Goal: Task Accomplishment & Management: Use online tool/utility

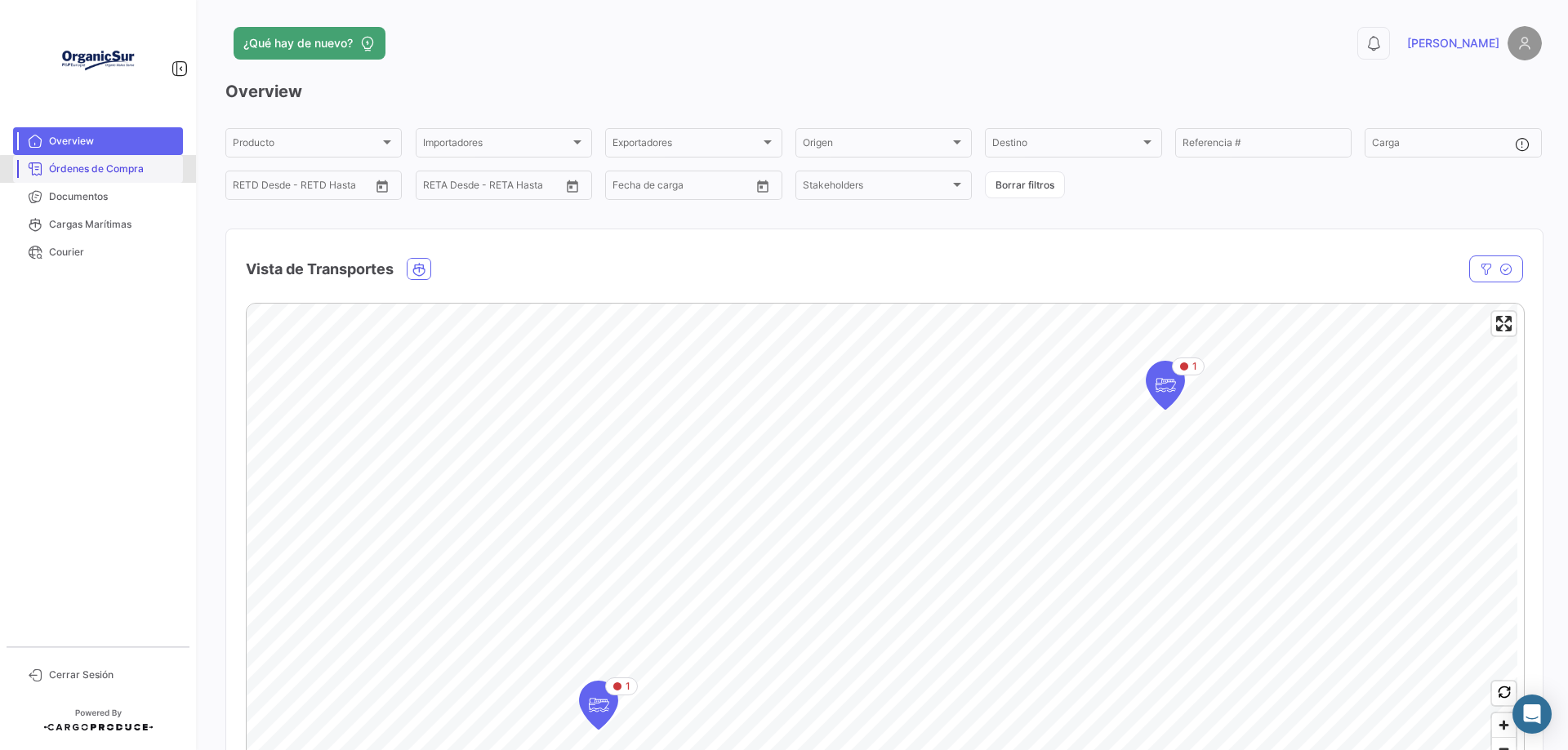
click at [122, 170] on span "Órdenes de Compra" at bounding box center [112, 169] width 127 height 15
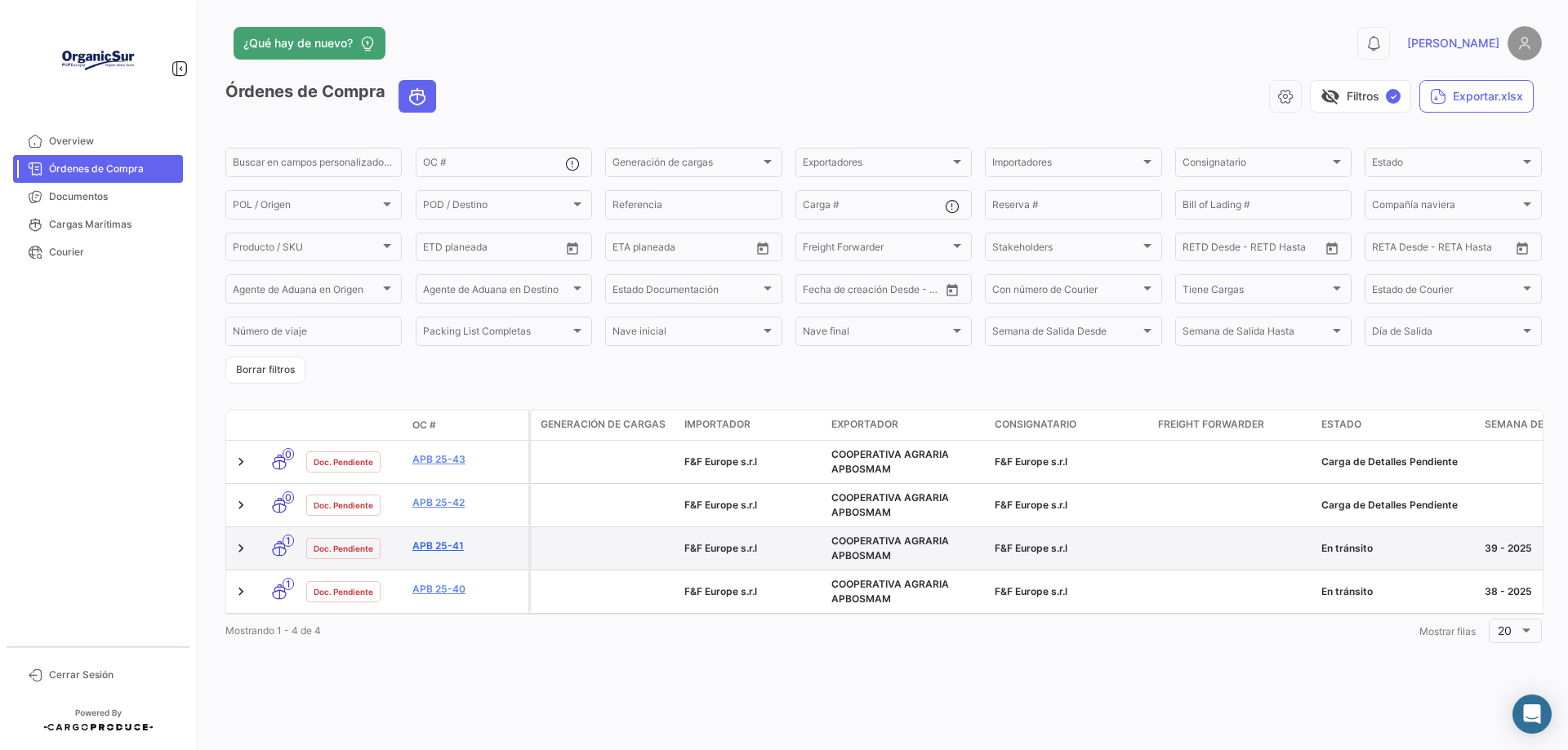
click at [430, 544] on link "APB 25-41" at bounding box center [467, 546] width 110 height 15
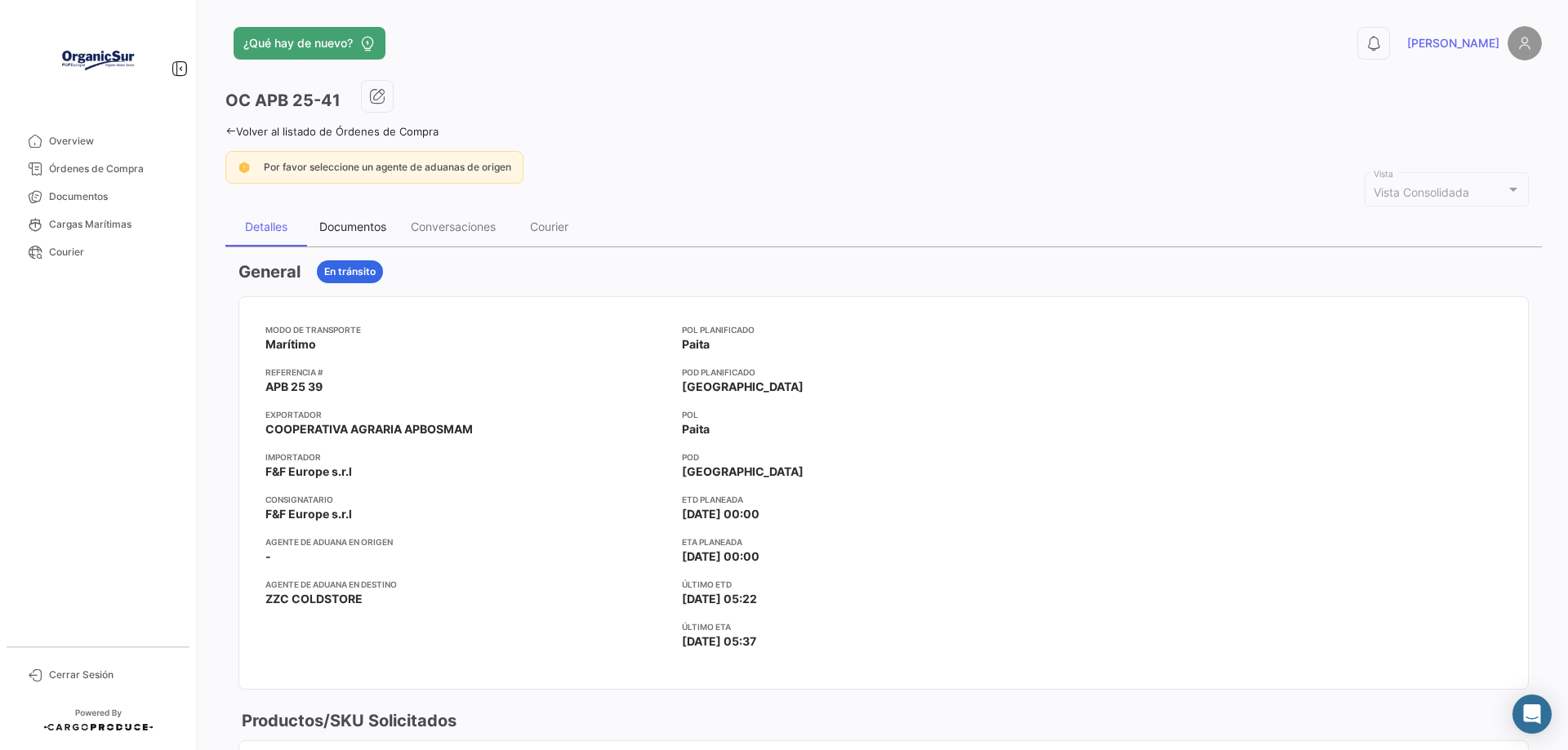
click at [359, 228] on div "Documentos" at bounding box center [353, 226] width 67 height 14
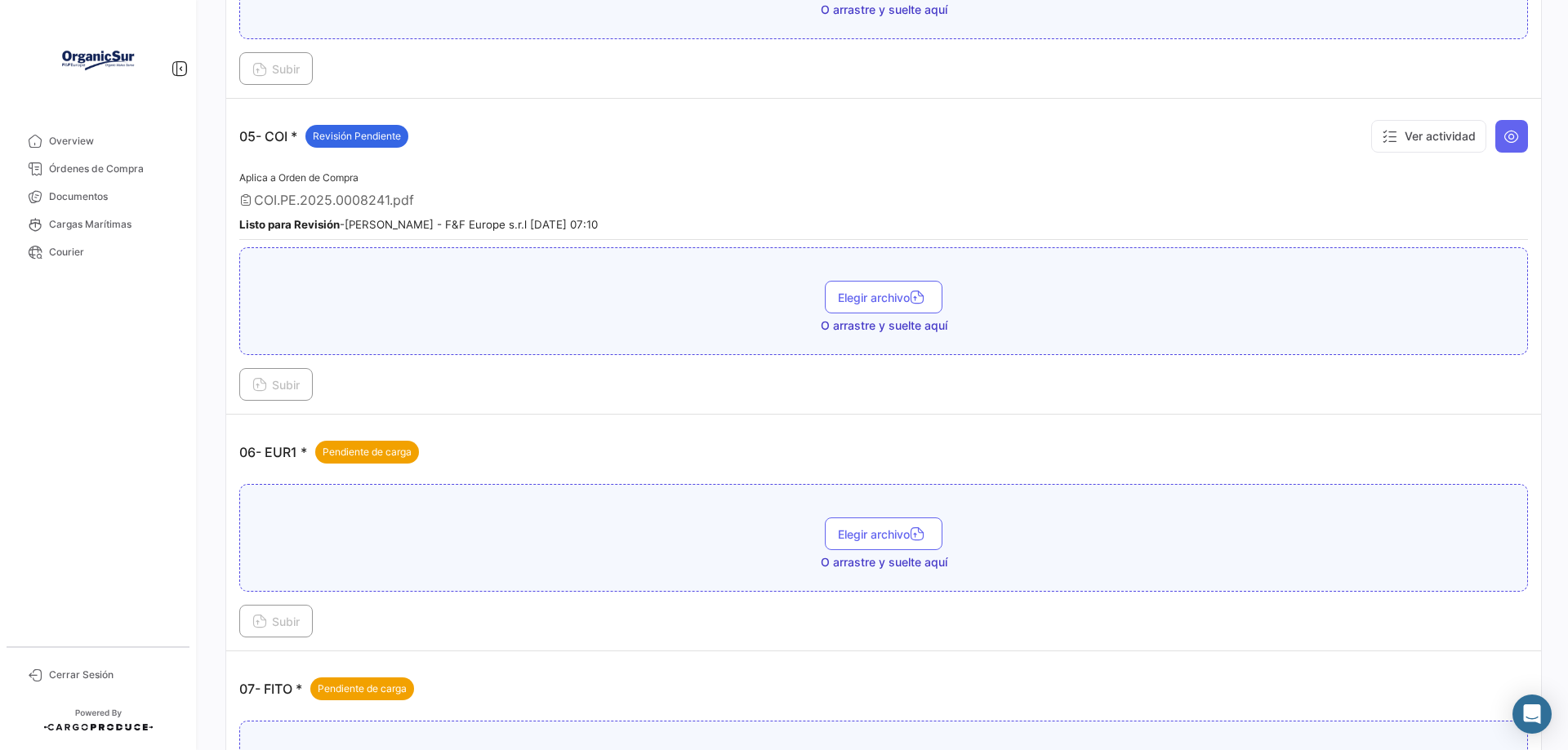
scroll to position [1551, 0]
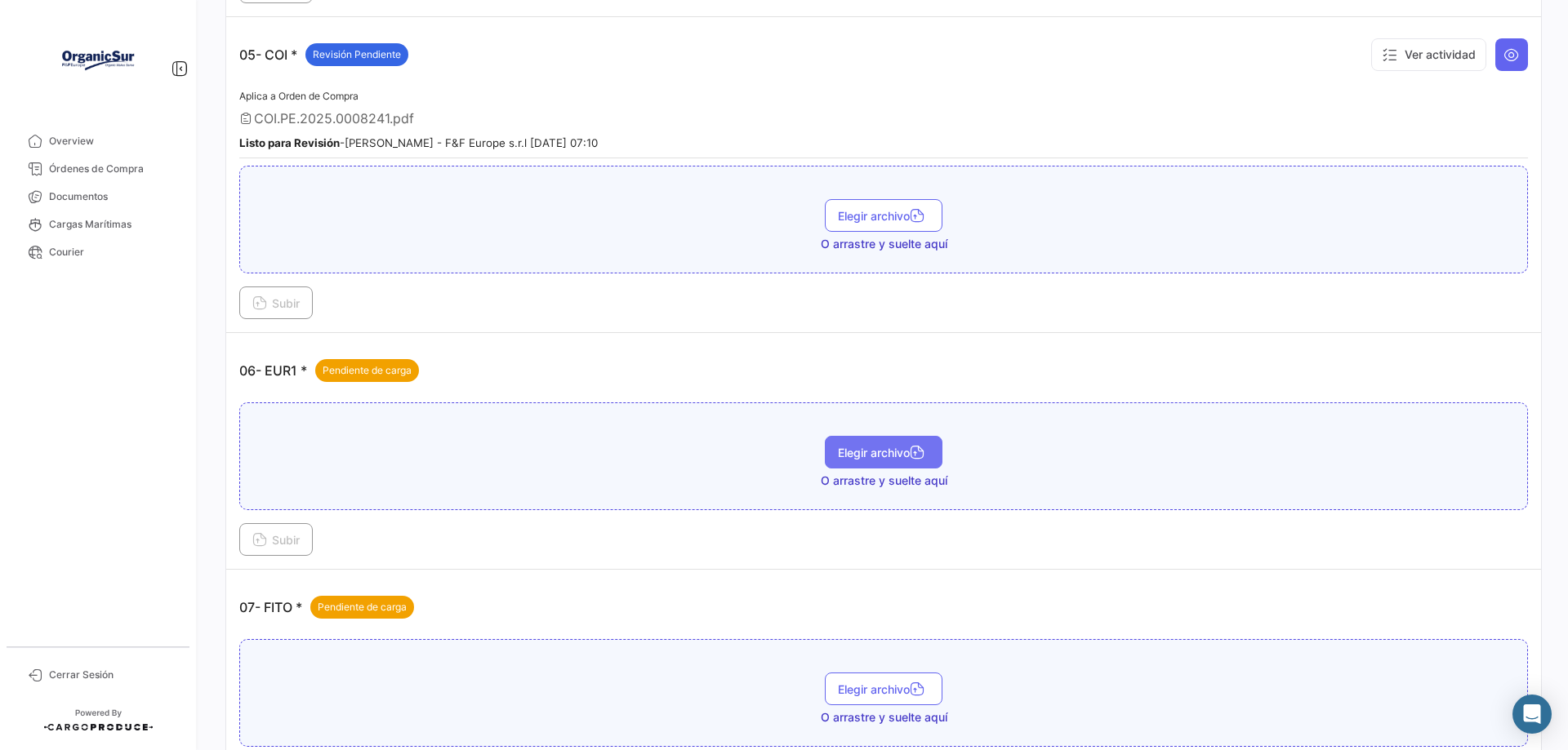
click at [887, 451] on span "Elegir archivo" at bounding box center [883, 453] width 91 height 14
click at [282, 541] on span "Subir" at bounding box center [276, 540] width 47 height 14
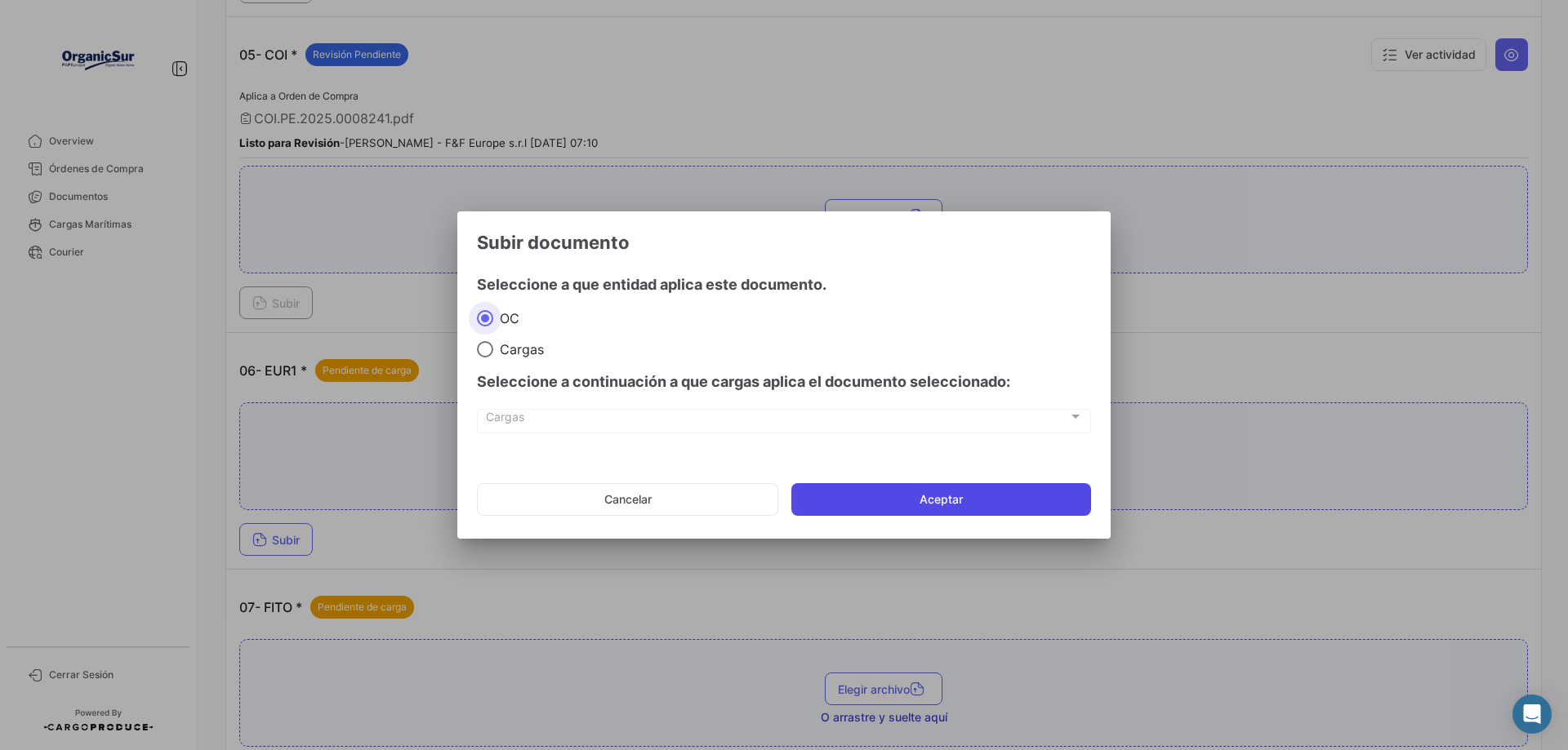
click at [913, 501] on button "Aceptar" at bounding box center [941, 499] width 300 height 32
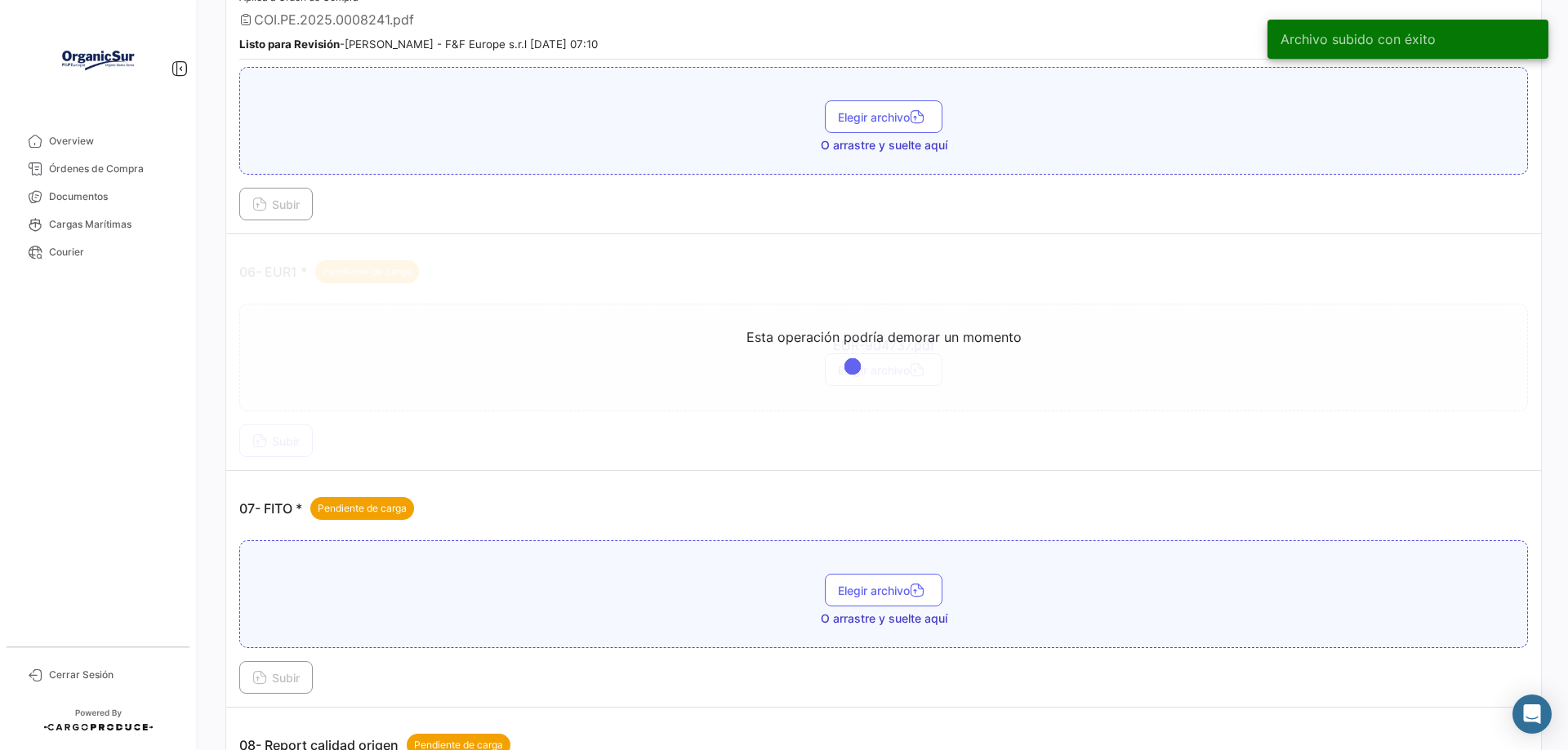
scroll to position [1878, 0]
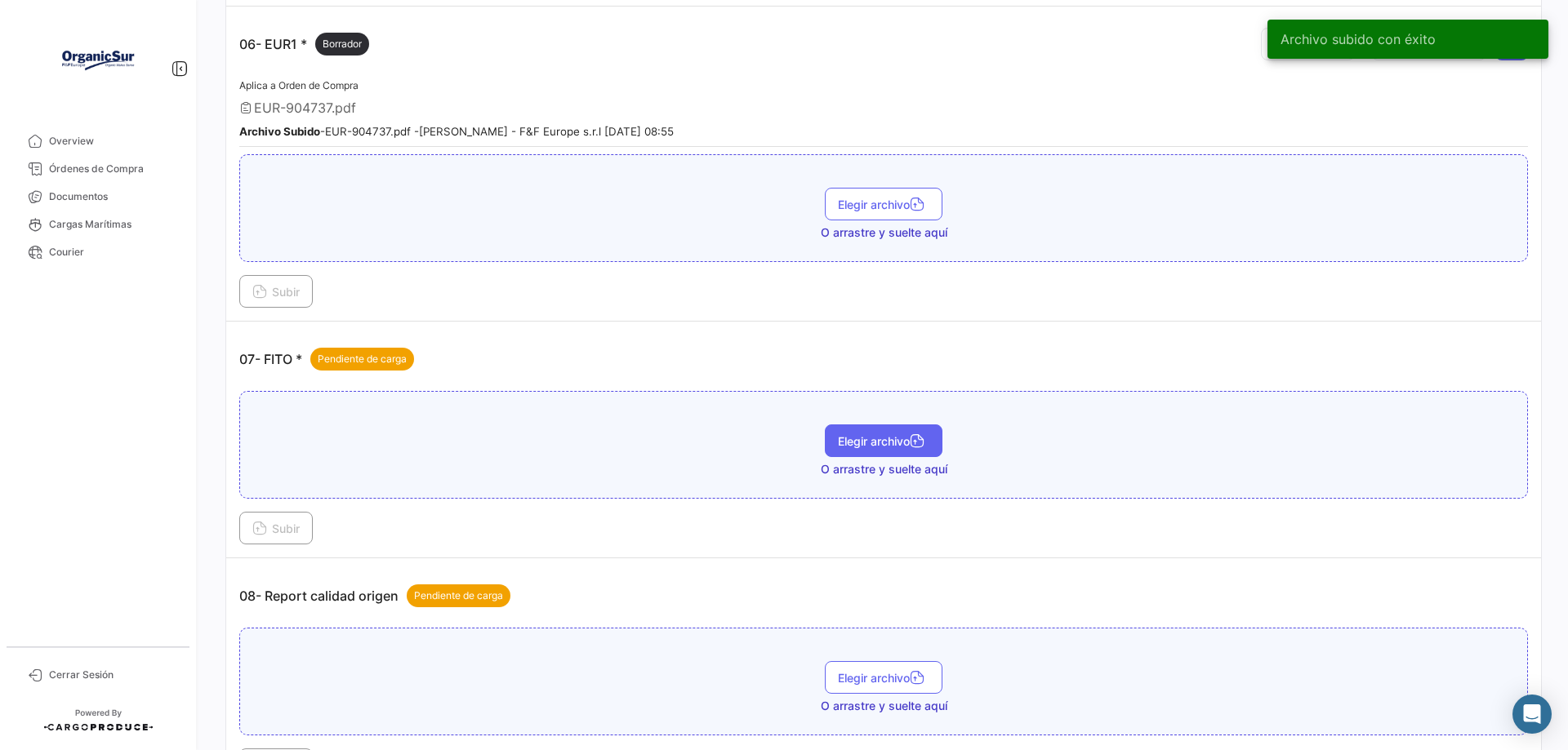
click at [851, 443] on span "Elegir archivo" at bounding box center [883, 442] width 91 height 14
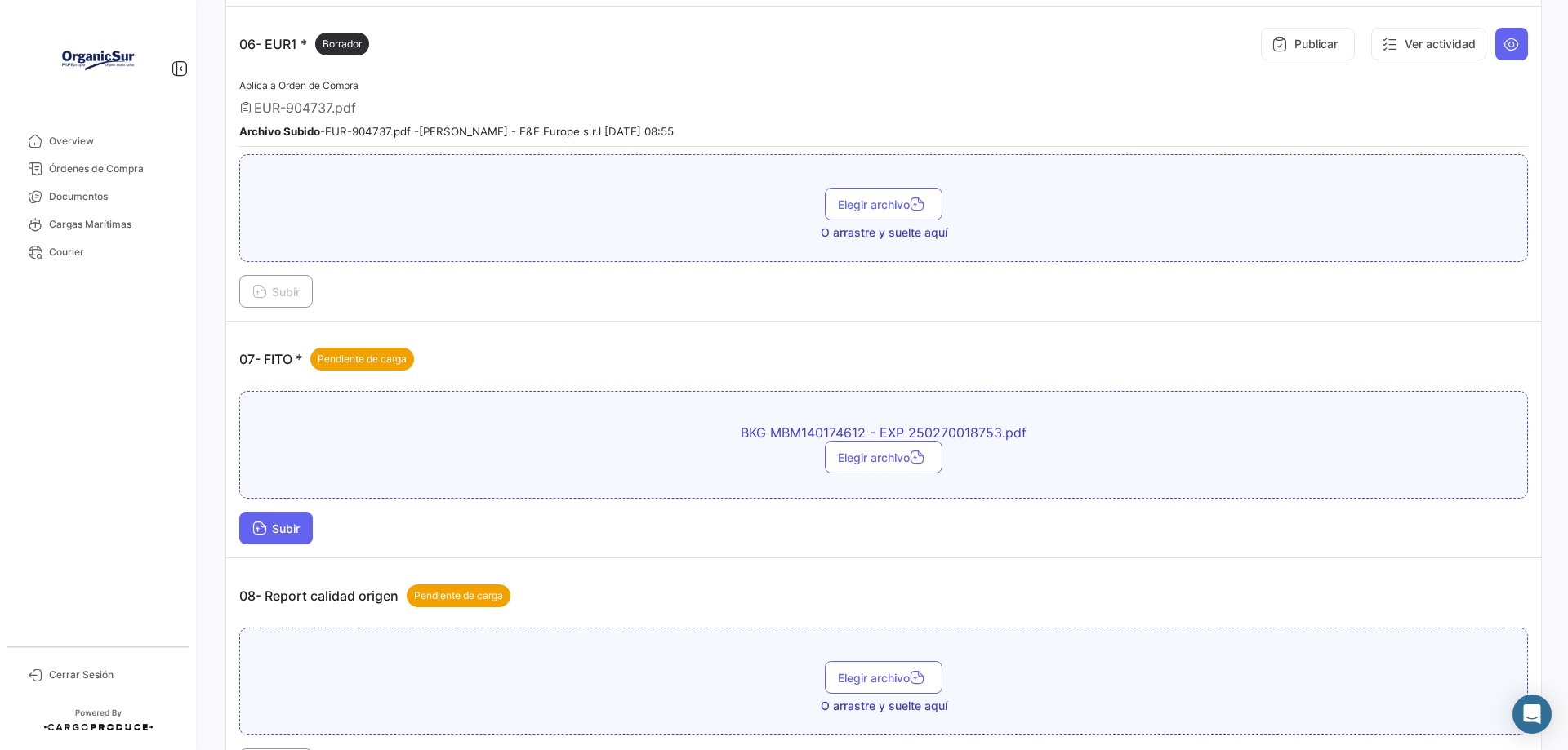
click at [280, 530] on span "Subir" at bounding box center [276, 529] width 47 height 14
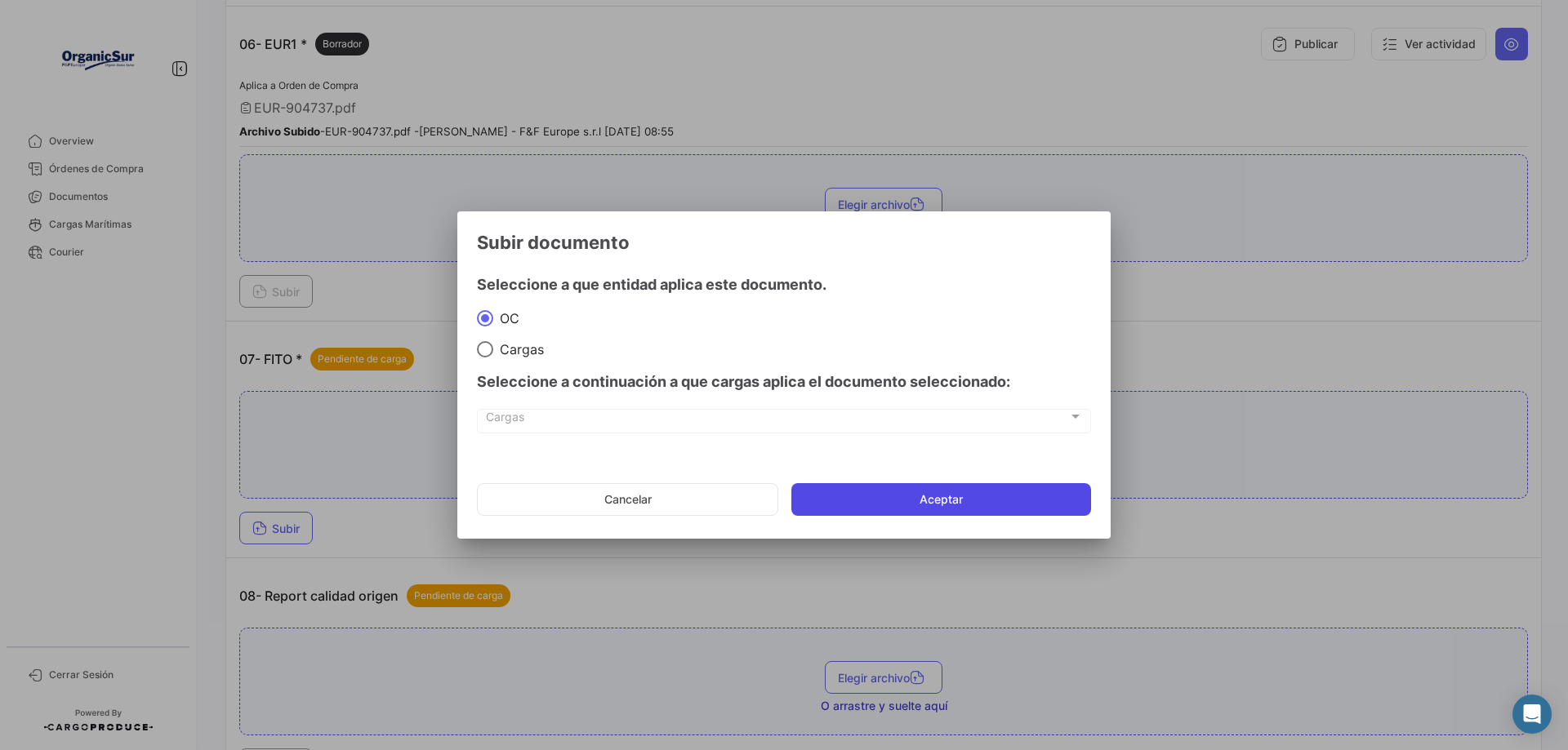
click at [931, 493] on button "Aceptar" at bounding box center [941, 499] width 300 height 32
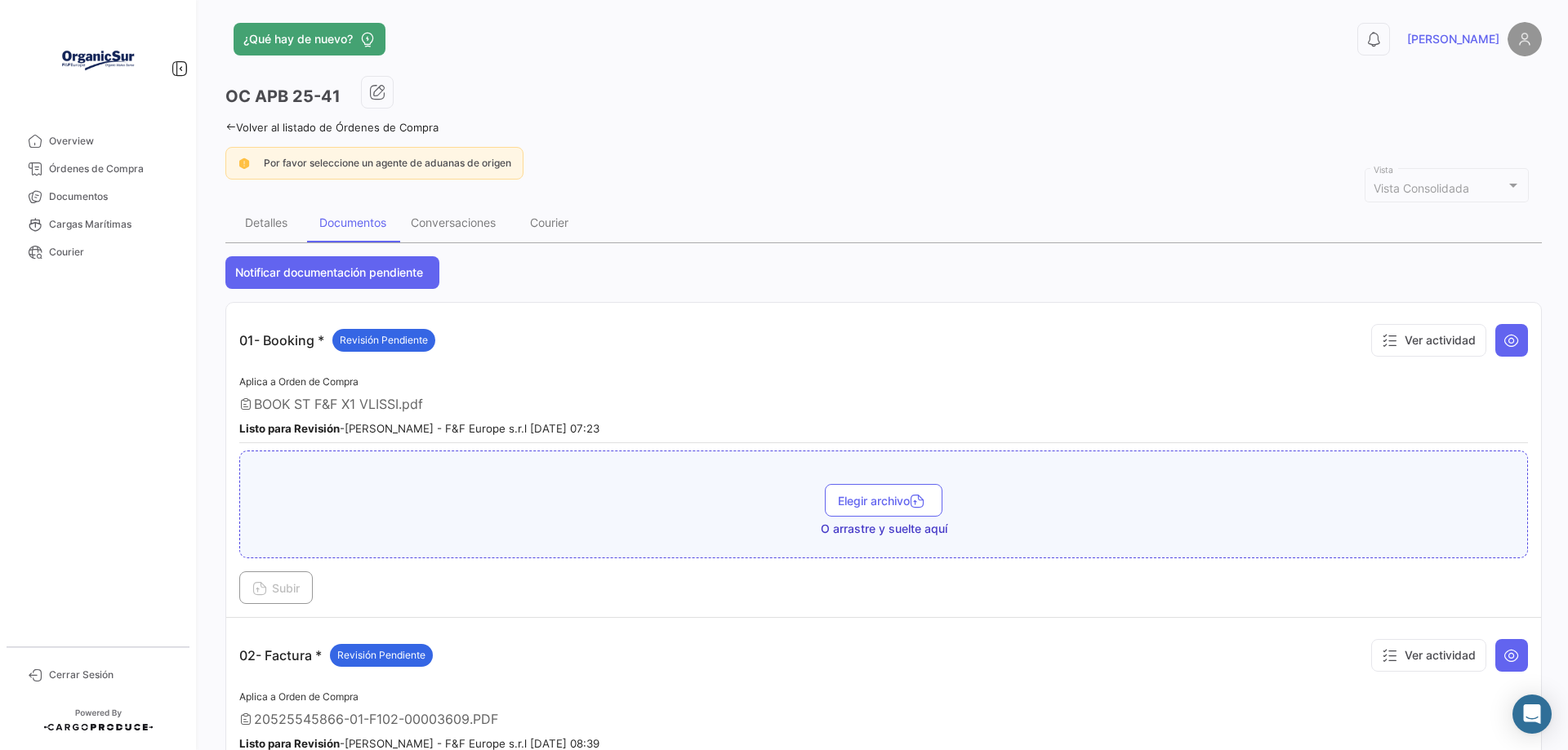
scroll to position [0, 0]
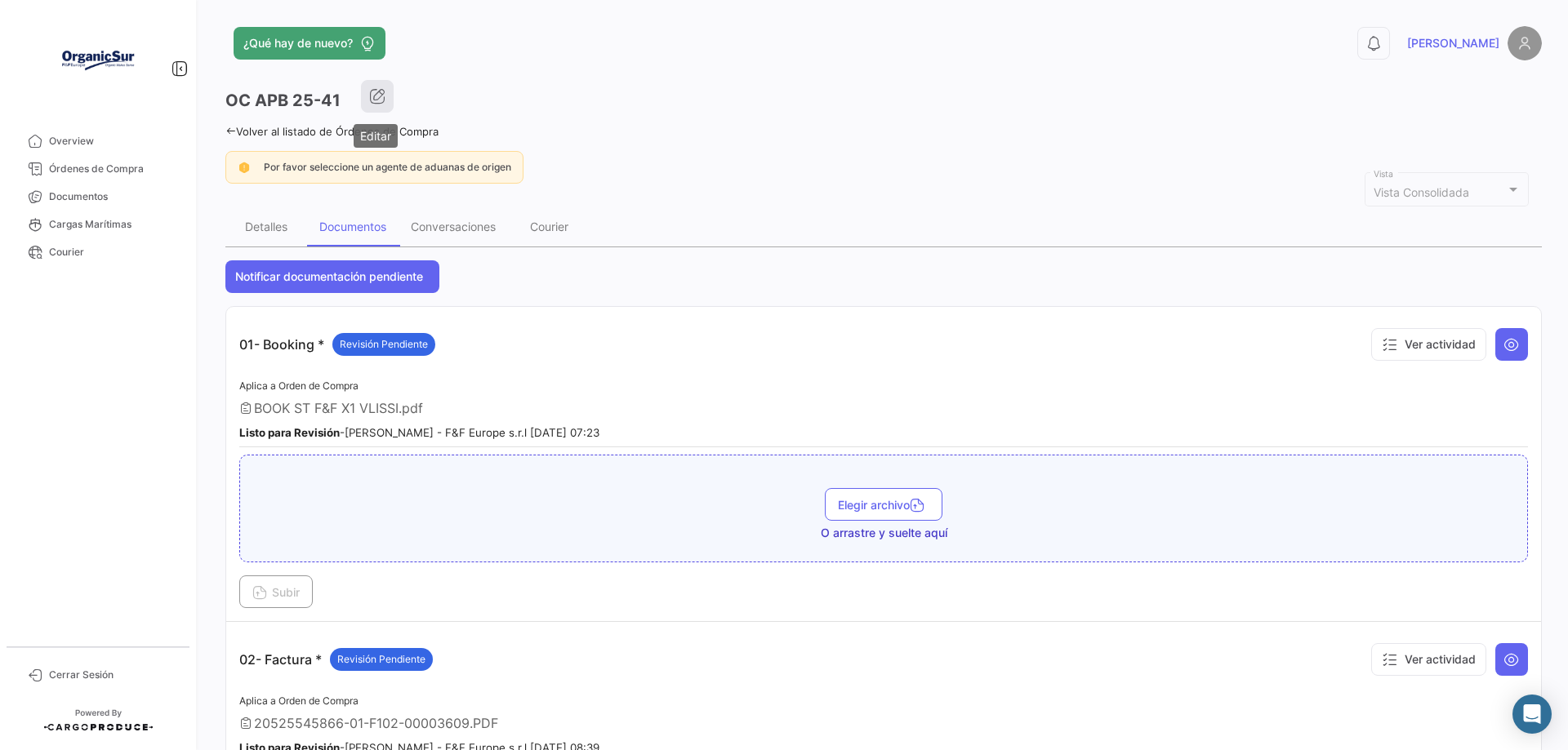
click at [377, 98] on icon "button" at bounding box center [377, 96] width 17 height 17
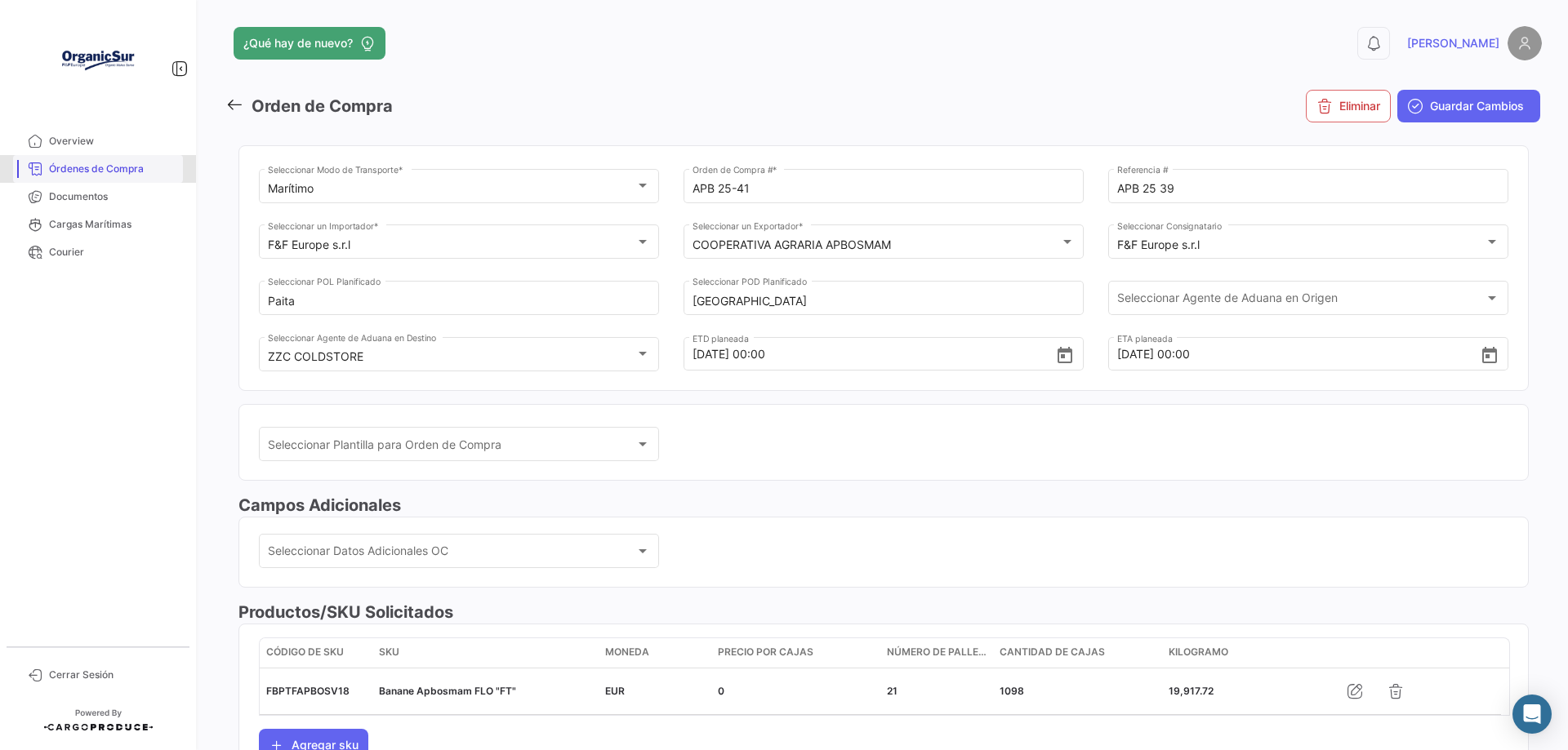
click at [131, 170] on span "Órdenes de Compra" at bounding box center [112, 169] width 127 height 15
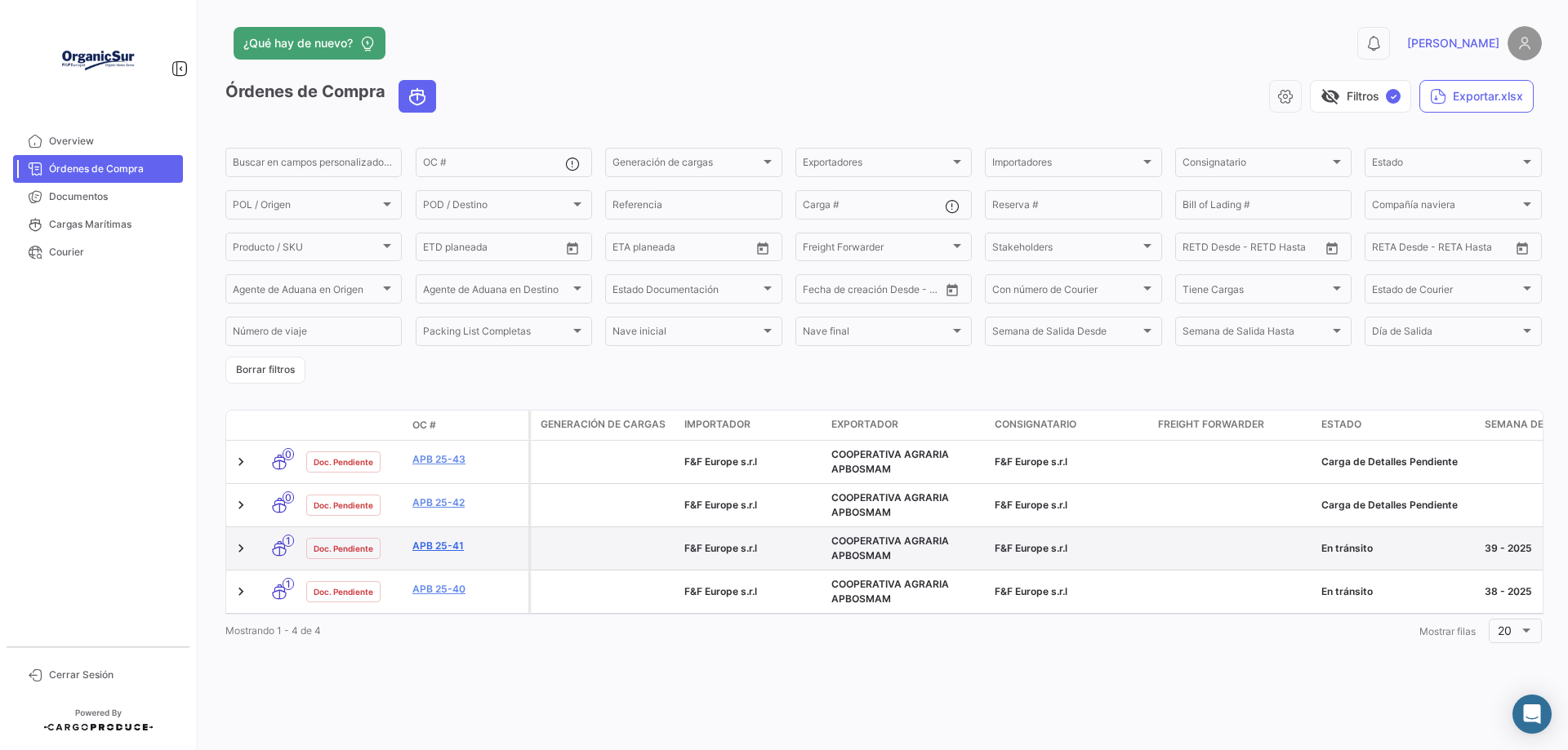
click at [433, 547] on link "APB 25-41" at bounding box center [467, 546] width 110 height 15
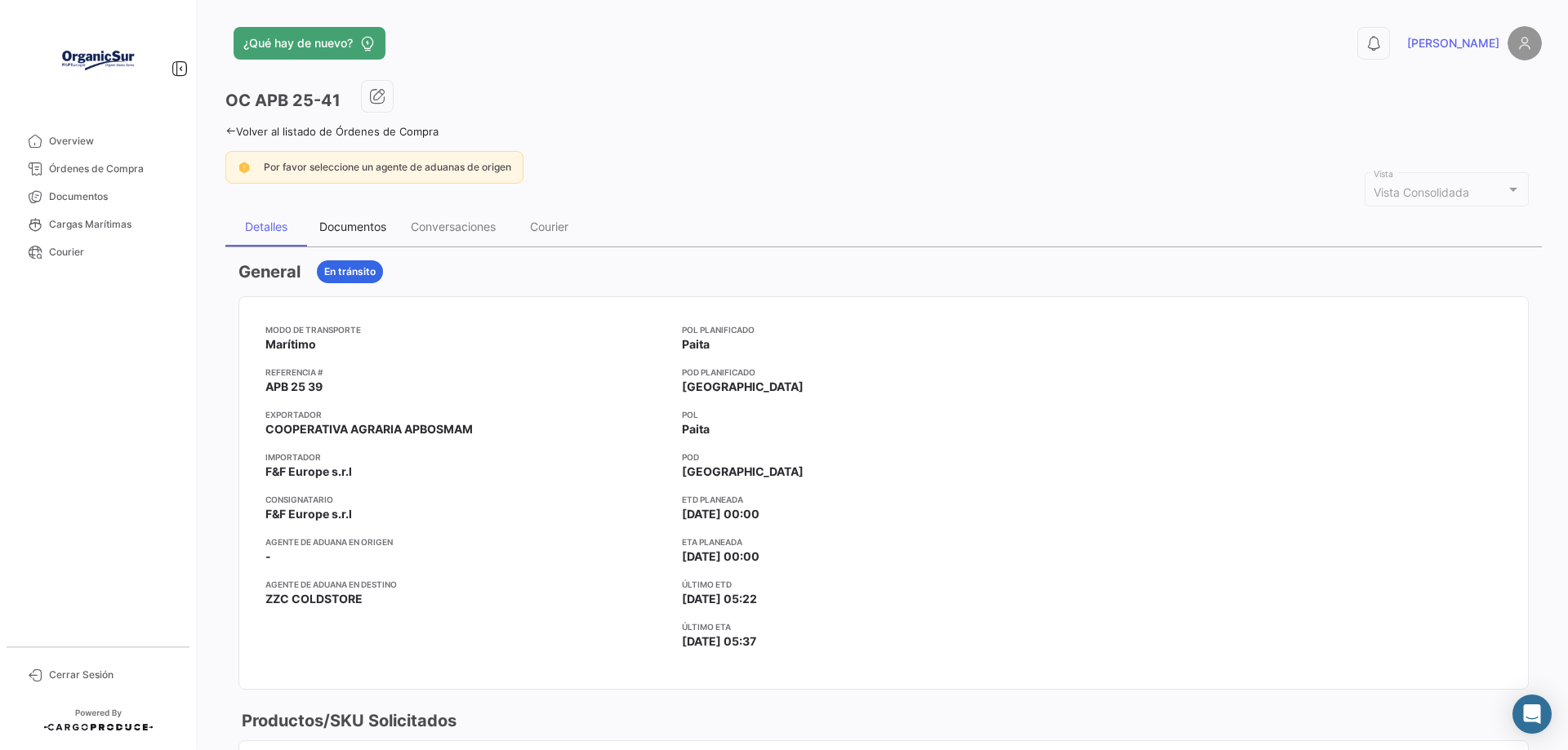
click at [367, 228] on div "Documentos" at bounding box center [353, 226] width 67 height 14
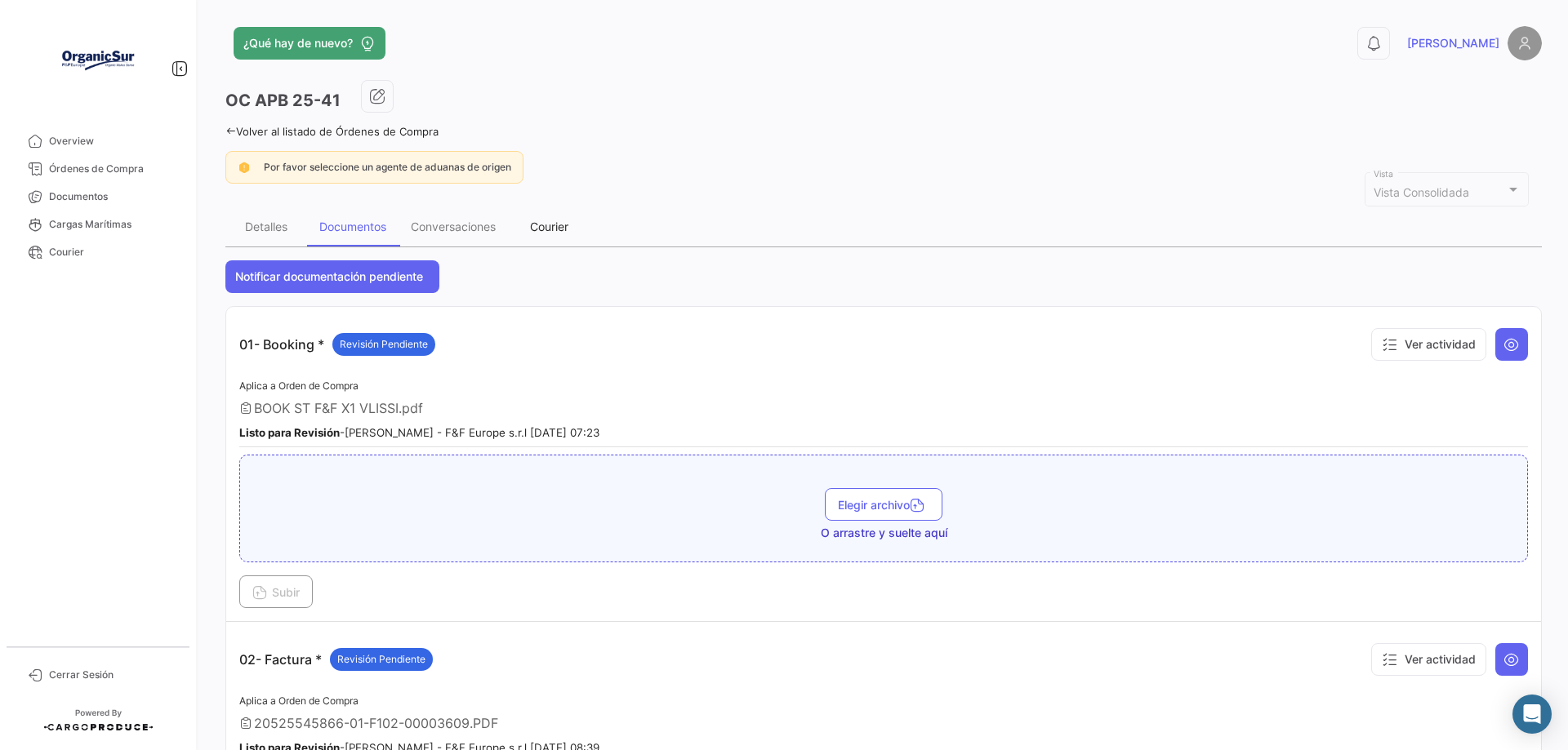
click at [543, 226] on div "Courier" at bounding box center [549, 226] width 38 height 14
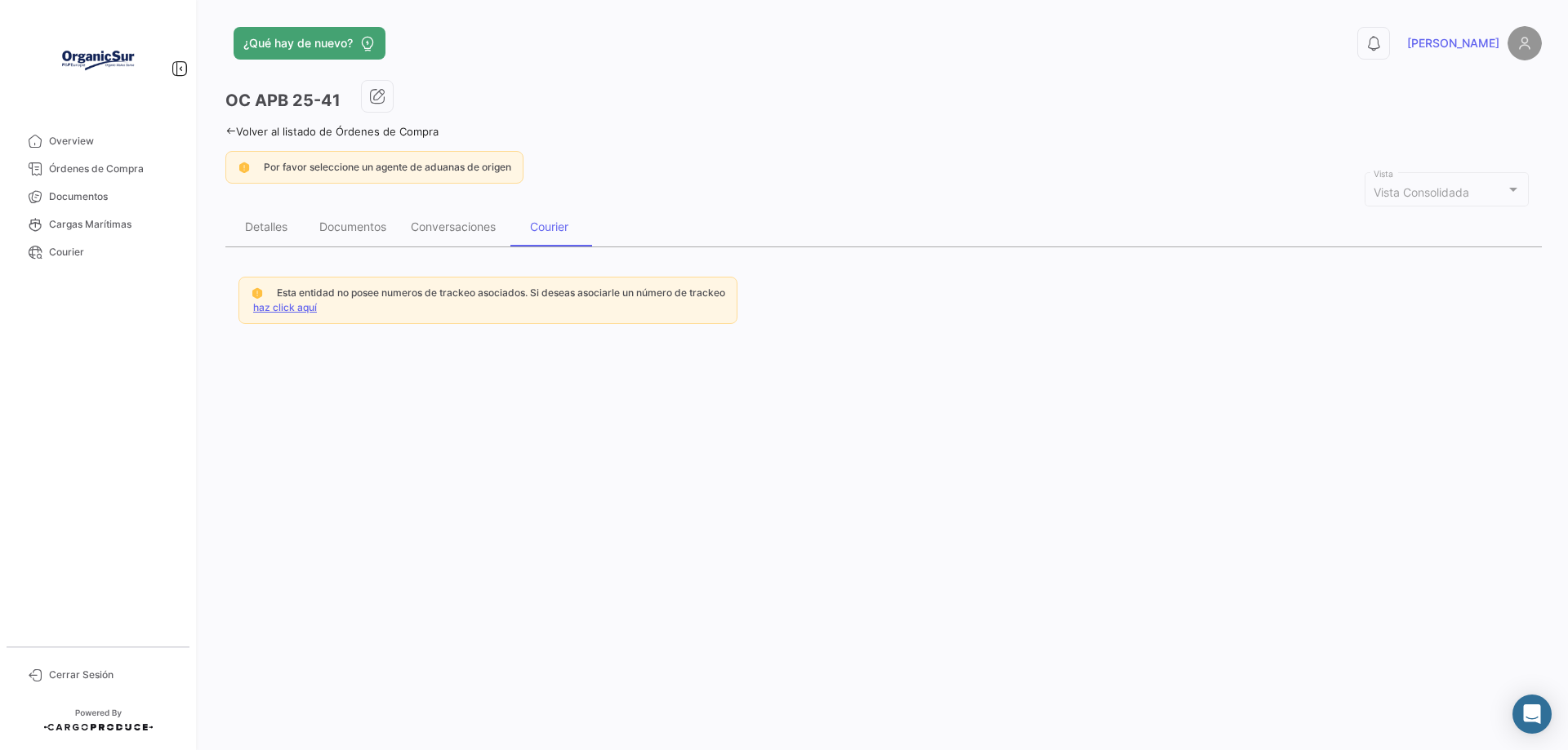
click at [278, 307] on link "haz click aquí" at bounding box center [285, 307] width 64 height 12
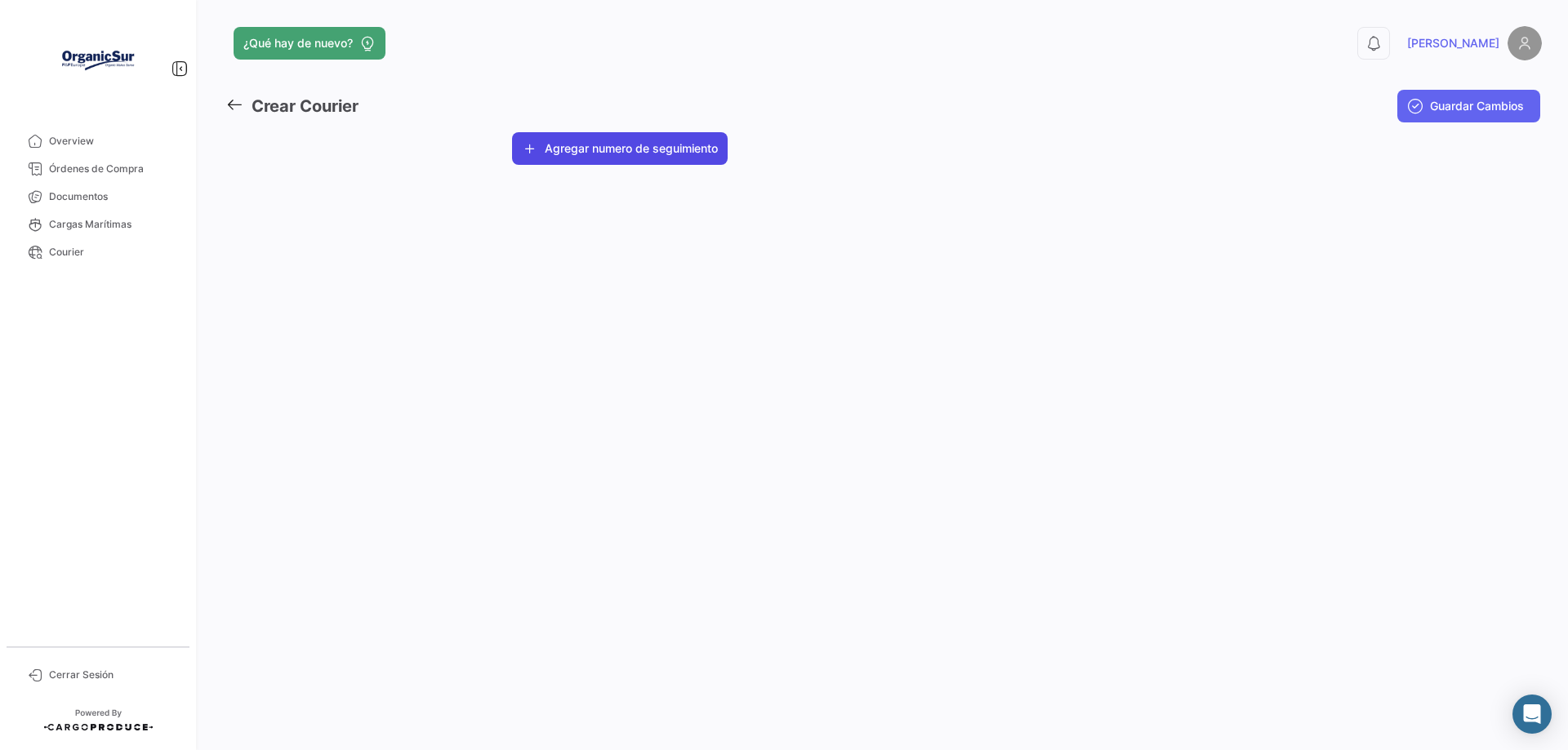
click at [575, 150] on button "Agregar numero de seguimiento" at bounding box center [619, 148] width 215 height 32
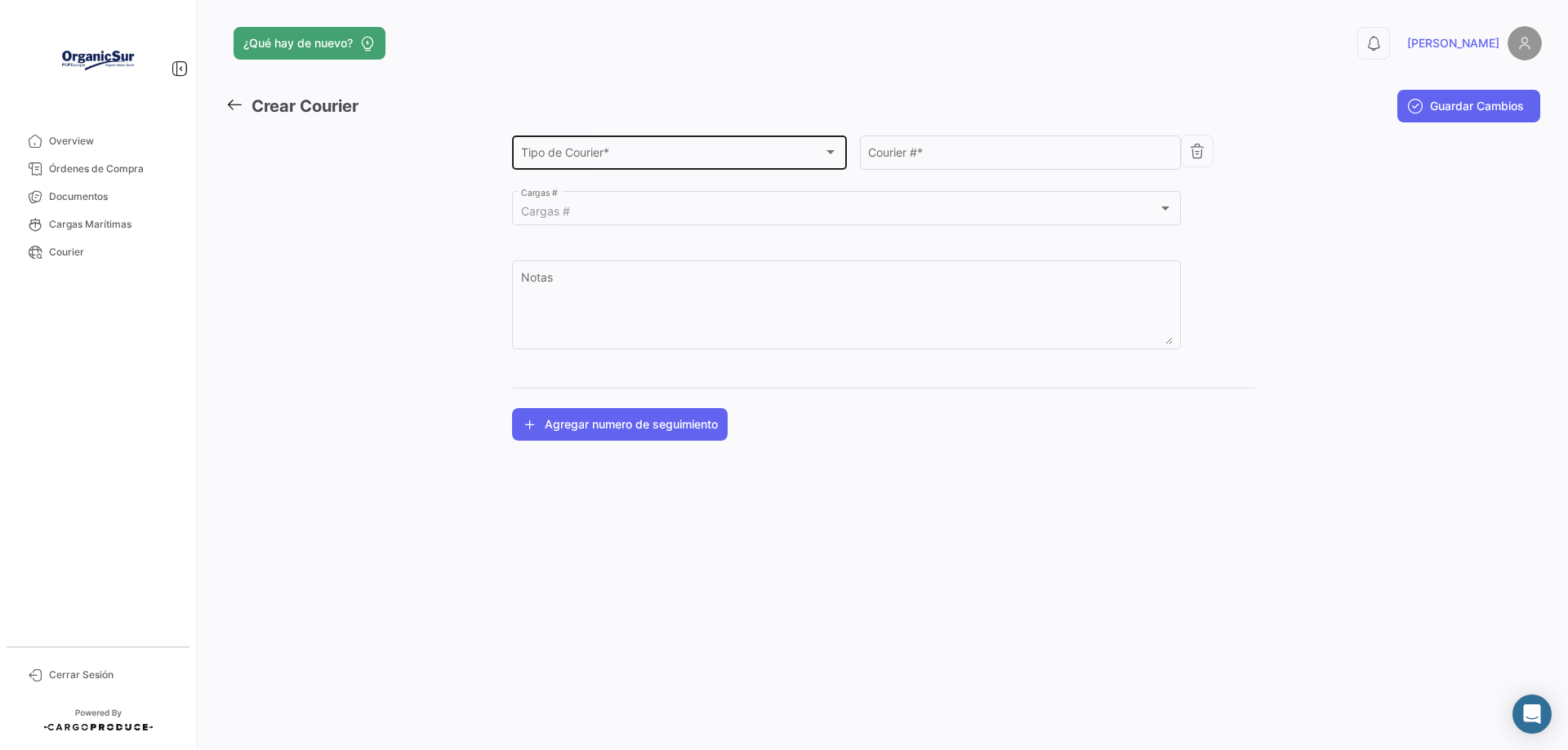
click at [831, 152] on div at bounding box center [830, 152] width 8 height 4
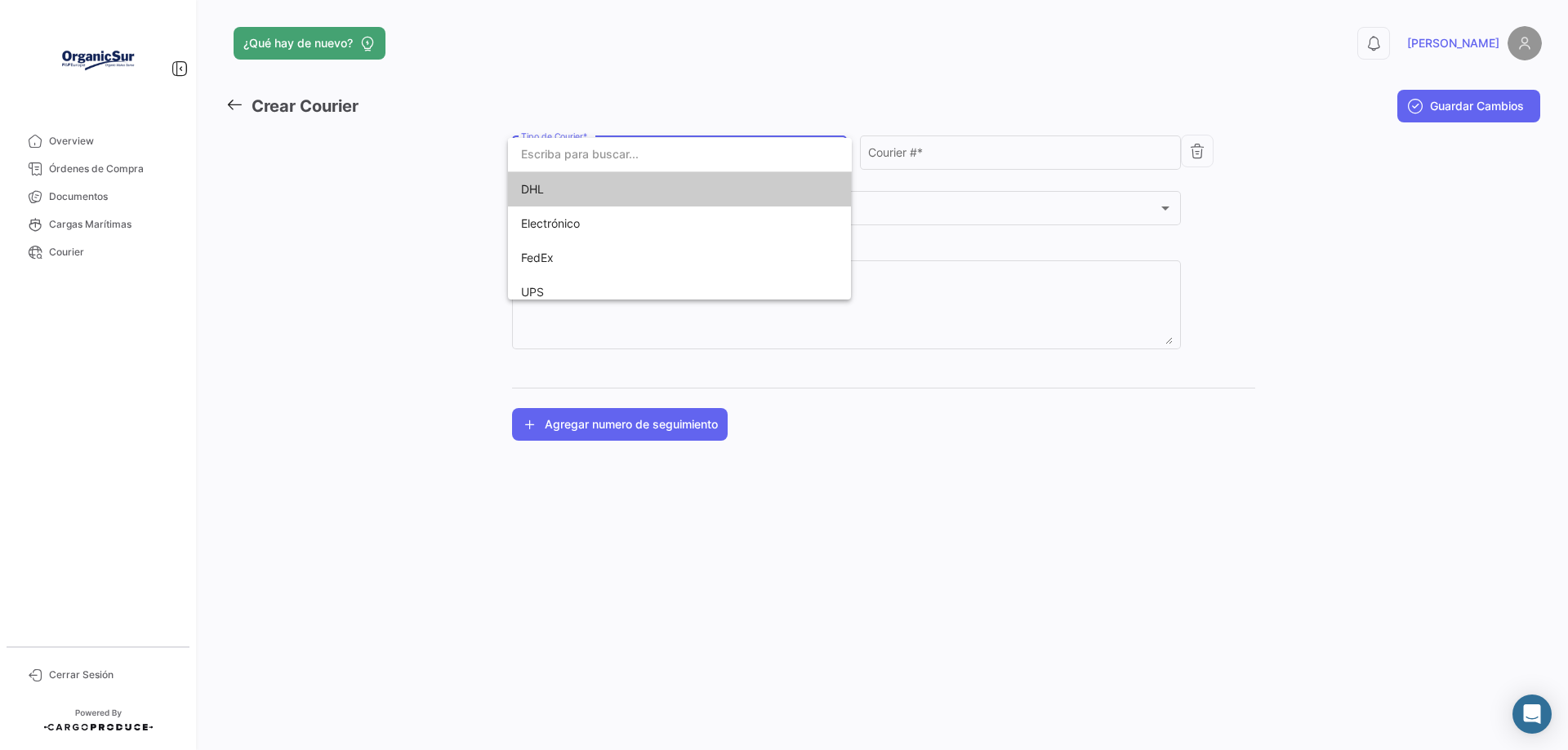
click at [524, 186] on span "DHL" at bounding box center [532, 189] width 23 height 14
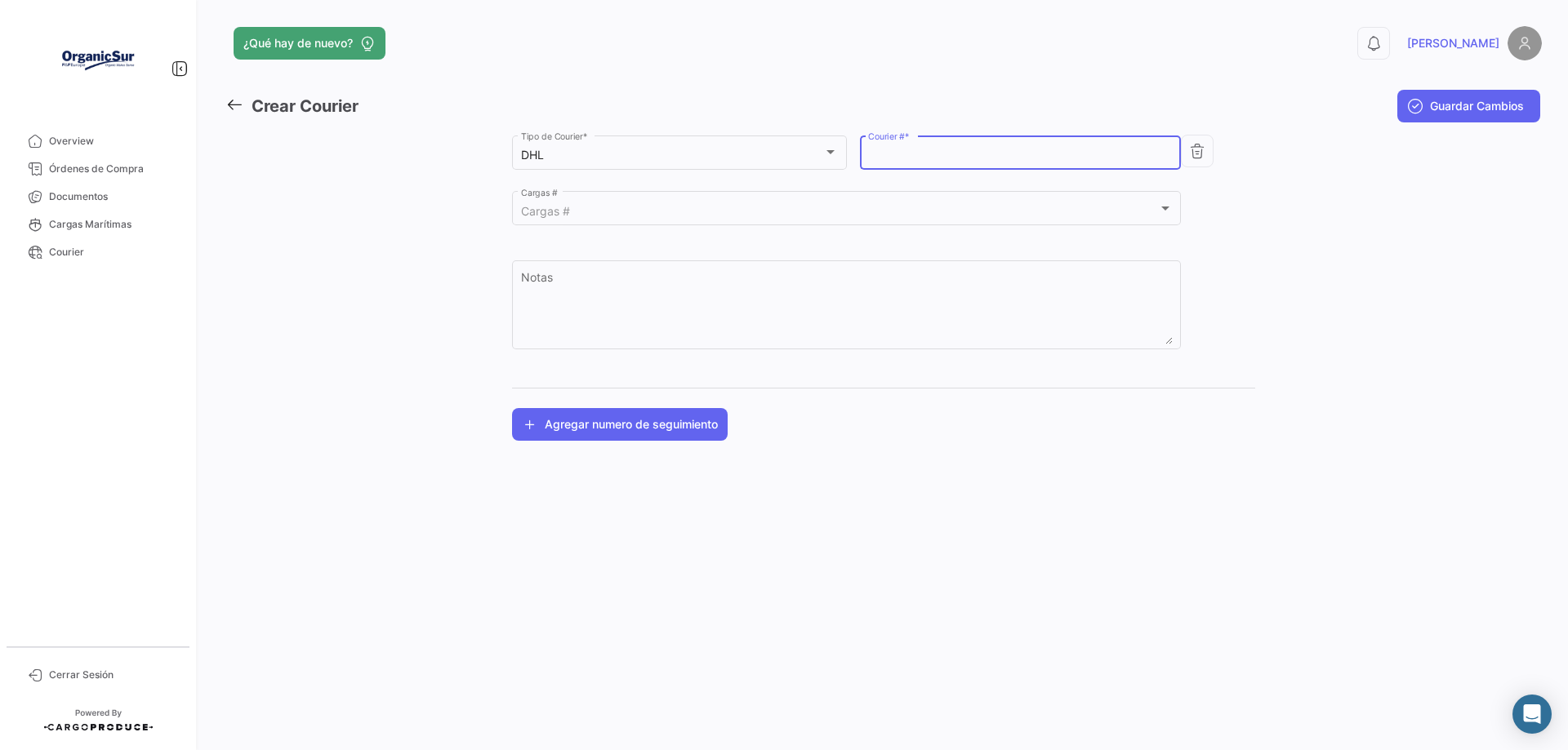
click at [957, 152] on input "Courier # *" at bounding box center [1020, 156] width 305 height 14
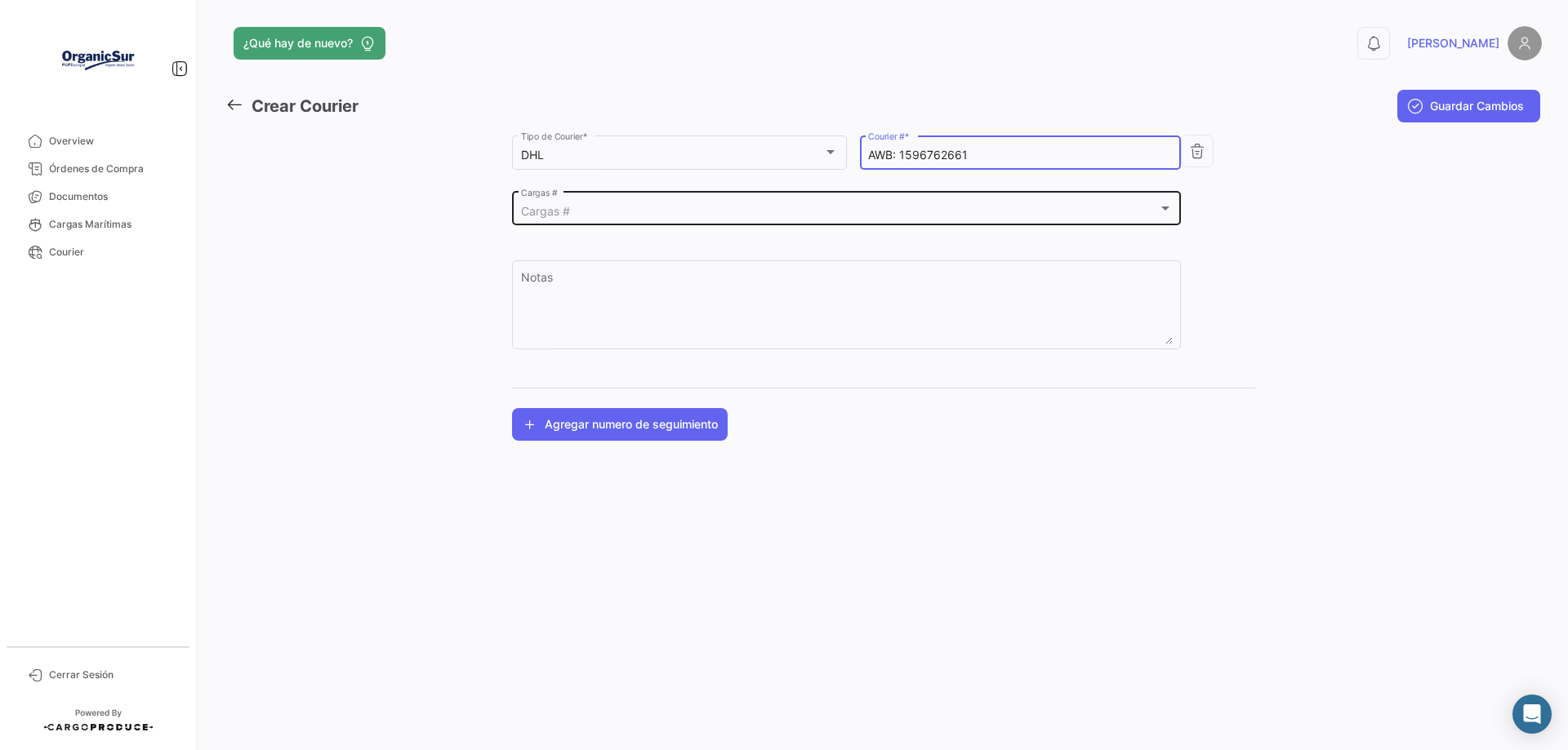
type input "AWB: 1596762661"
click at [1161, 207] on div at bounding box center [1165, 208] width 8 height 4
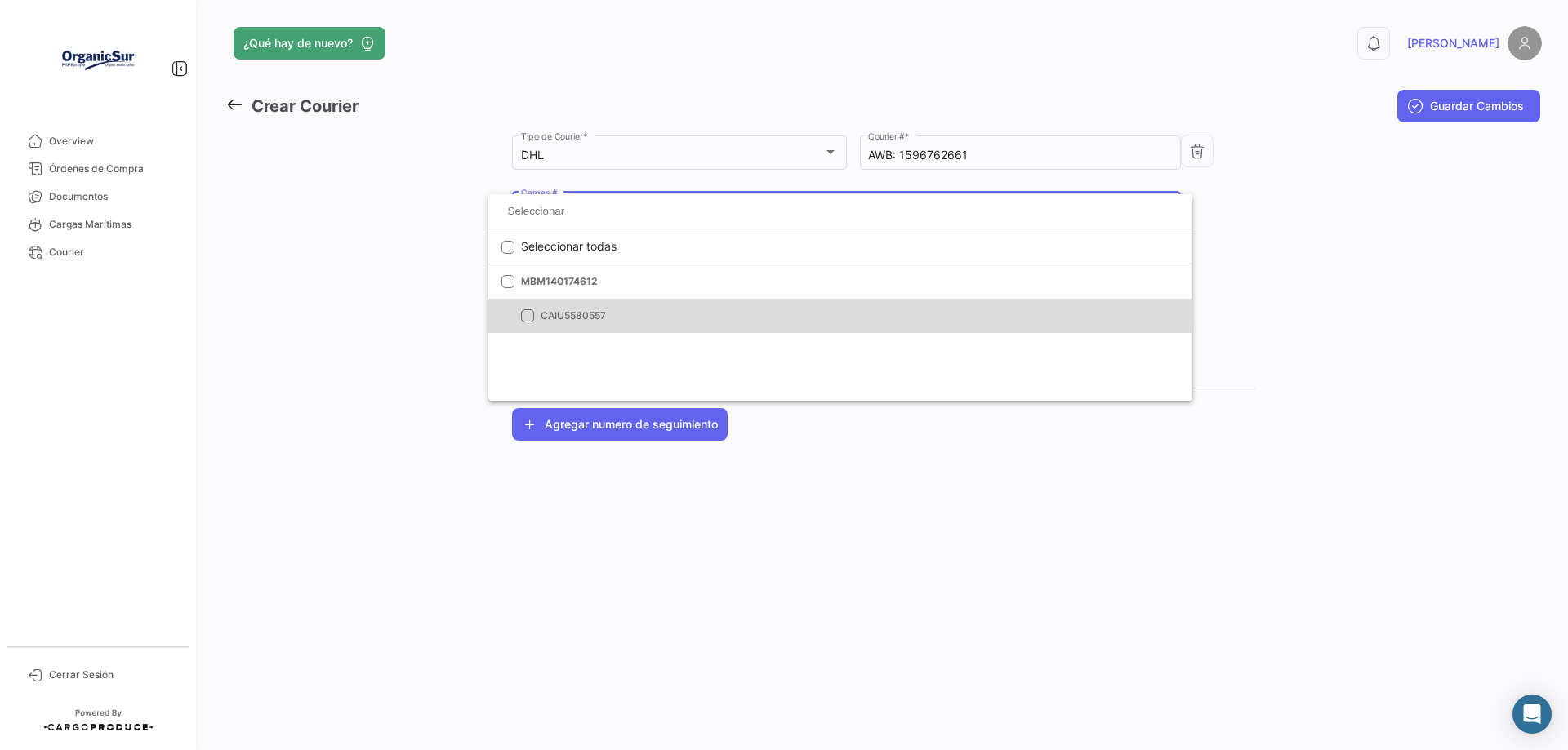
click at [524, 312] on mat-pseudo-checkbox at bounding box center [527, 315] width 13 height 13
checkbox input "true"
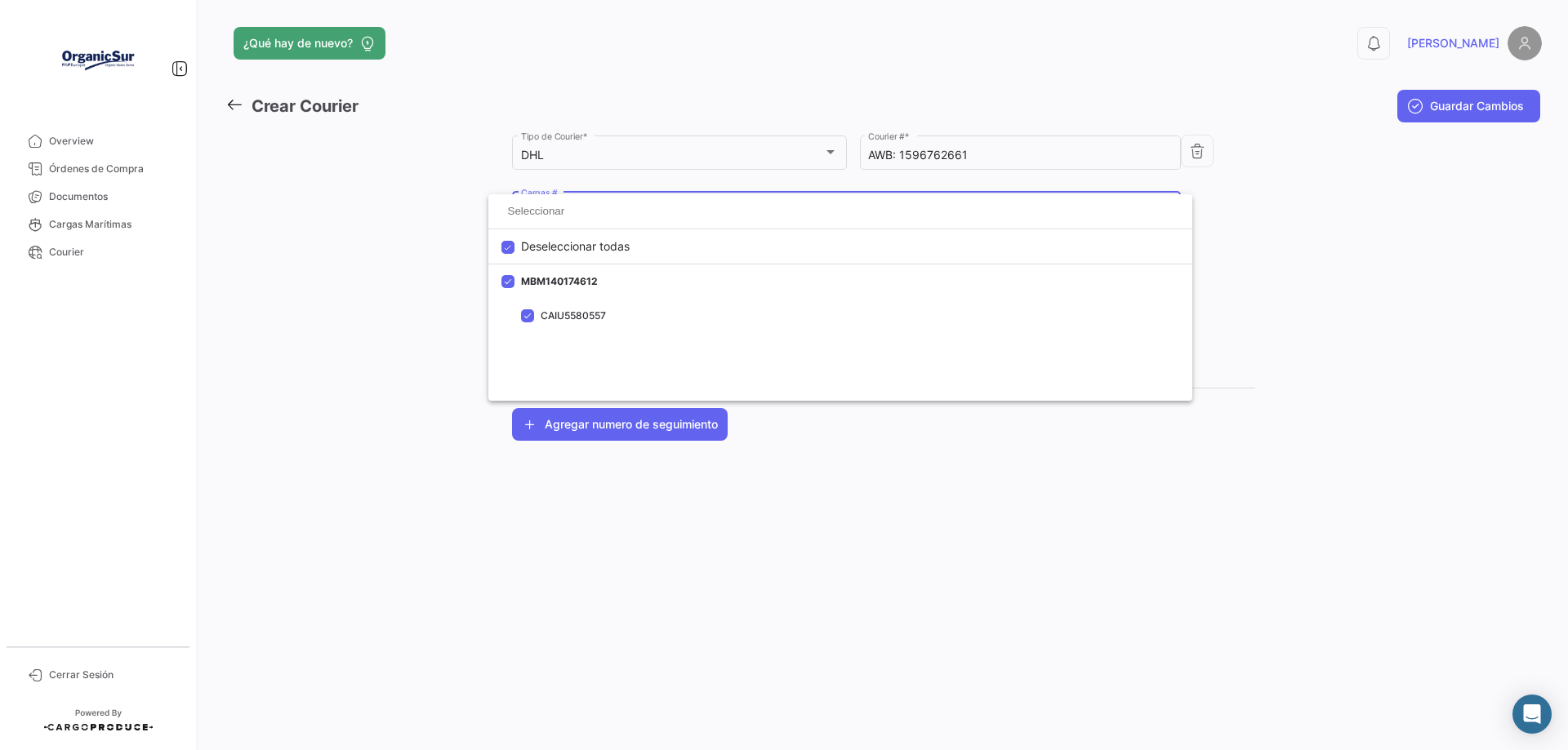
click at [682, 530] on div at bounding box center [784, 375] width 1568 height 750
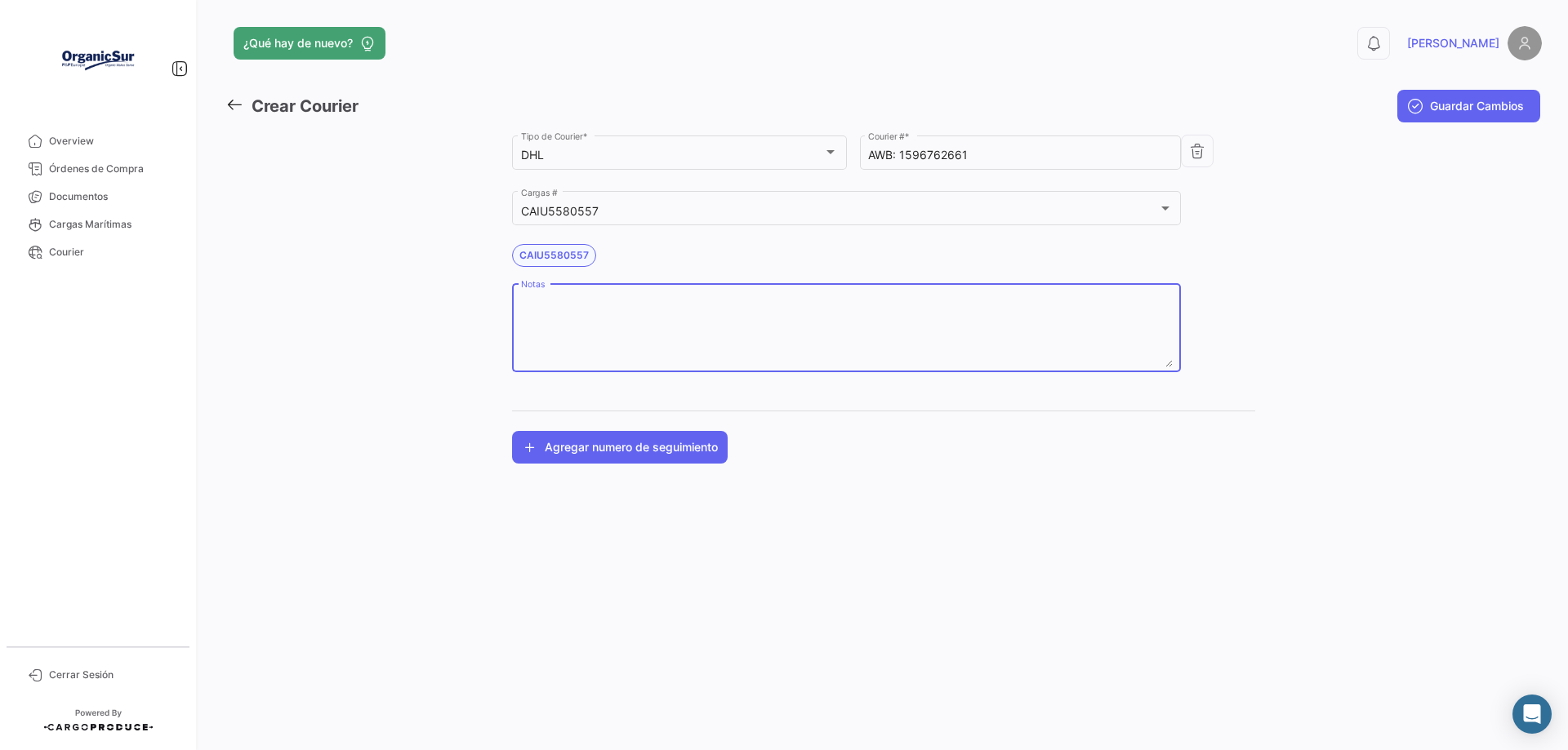
click at [563, 301] on textarea "Notas" at bounding box center [847, 331] width 652 height 71
click at [618, 307] on textarea "Victoria. buenos dias se adjuntaron documentos finales Oc APB 25 41. gracias." at bounding box center [847, 331] width 652 height 71
click at [621, 313] on textarea "Victoria. buenos dias se adjuntaron documentos finales Oc APB 25 41. gracias." at bounding box center [847, 331] width 652 height 71
click at [621, 311] on textarea "Victoria. buenos dias se adjuntaron documentos finales Oc APB 25 41. gracias." at bounding box center [847, 331] width 652 height 71
click at [623, 307] on textarea "Victoria. buenos dias se adjuntaron documentos finales Oc APB 25 41. gracias." at bounding box center [847, 331] width 652 height 71
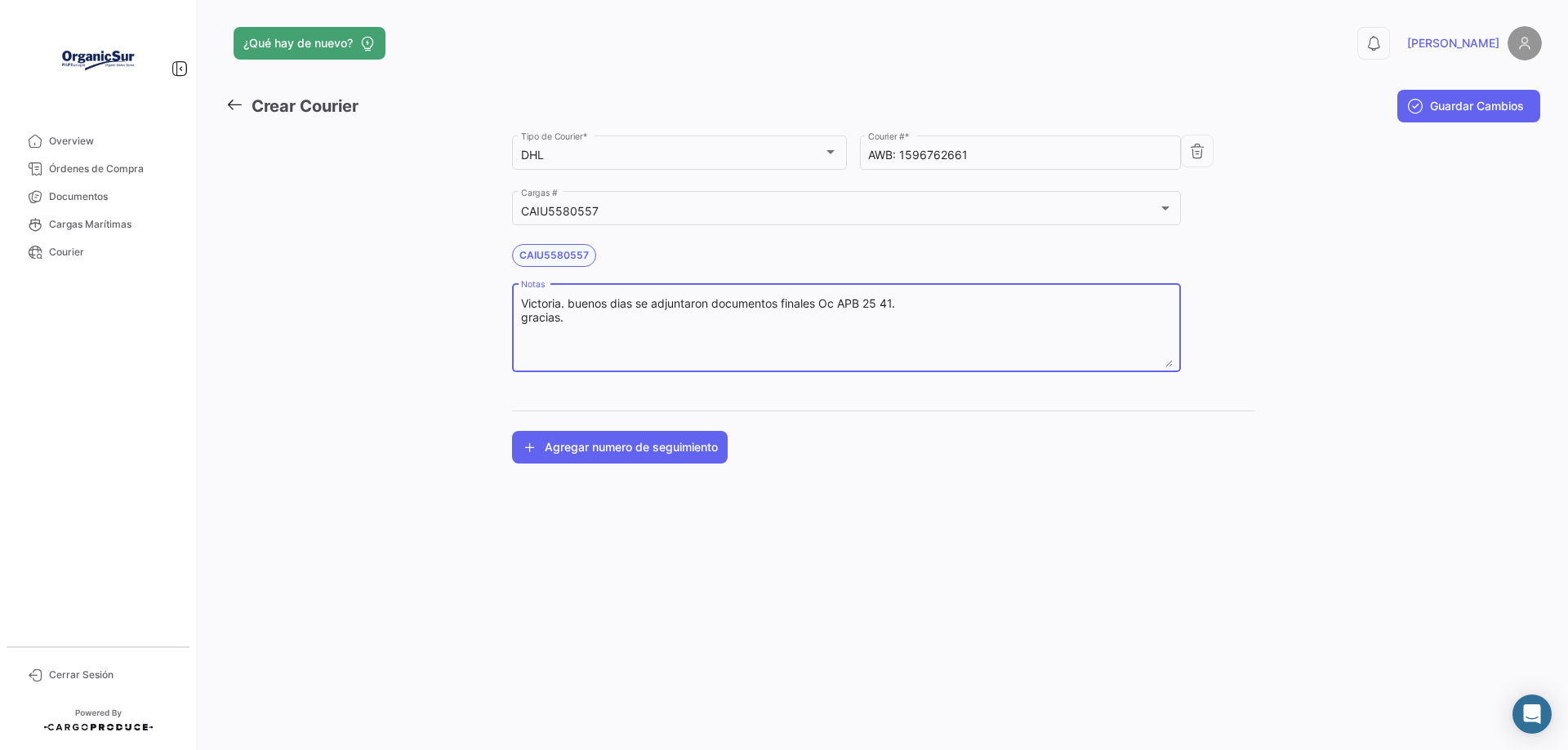
click at [623, 307] on textarea "Victoria. buenos dias se adjuntaron documentos finales Oc APB 25 41. gracias." at bounding box center [847, 331] width 652 height 71
click at [835, 304] on textarea "Victoria. buenos días se adjuntaron documentos finales Oc APB 25 41. gracias." at bounding box center [847, 331] width 652 height 71
click at [976, 310] on textarea "Victoria. buenos días se adjuntaron documentos finales O C APB 25 41. gracias." at bounding box center [847, 331] width 652 height 71
type textarea "Victoria. buenos días se adjuntaron documentos finales O C APB 25 41. gracias."
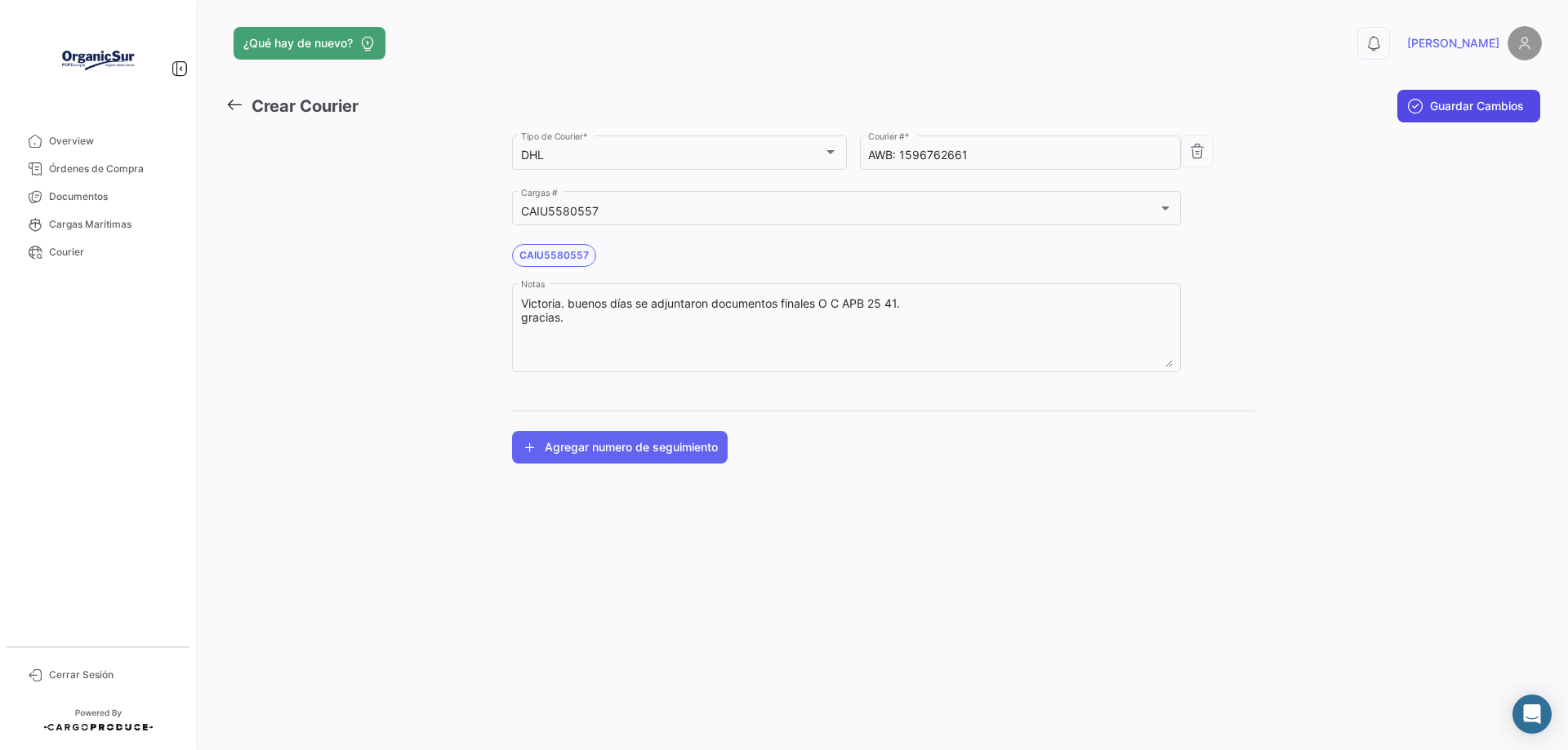
click at [1442, 103] on span "Guardar Cambios" at bounding box center [1477, 105] width 94 height 17
